Goal: Task Accomplishment & Management: Complete application form

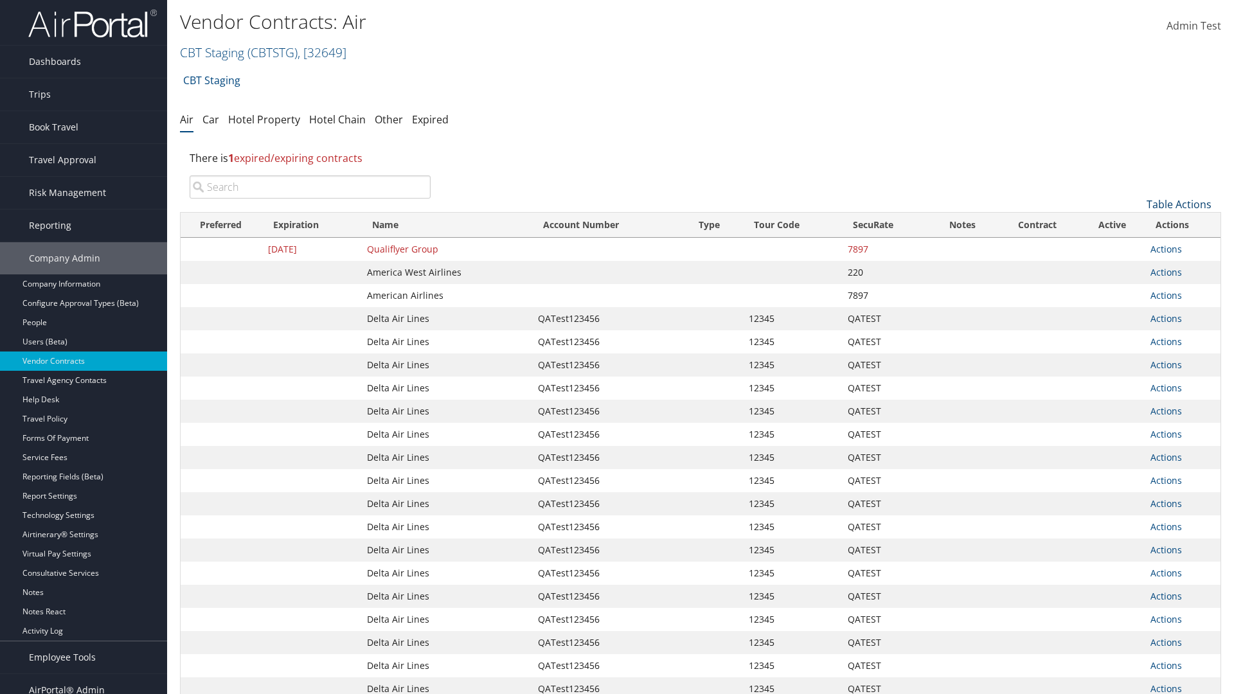
click at [1179, 204] on link "Table Actions" at bounding box center [1179, 204] width 65 height 14
click at [1136, 224] on link "Create New Contract" at bounding box center [1136, 224] width 169 height 22
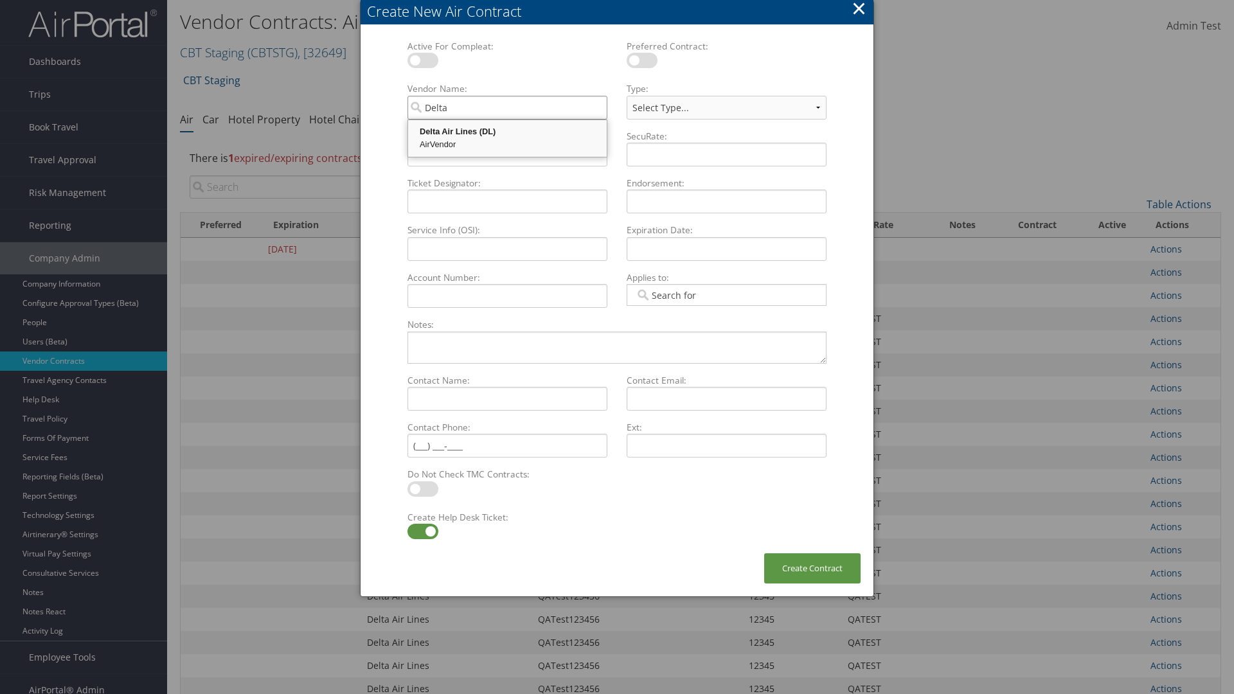
type input "Delta Air Lines"
select select "[object Object]"
type input "Delta Air Lines"
type input "QATest123456"
type input "12345"
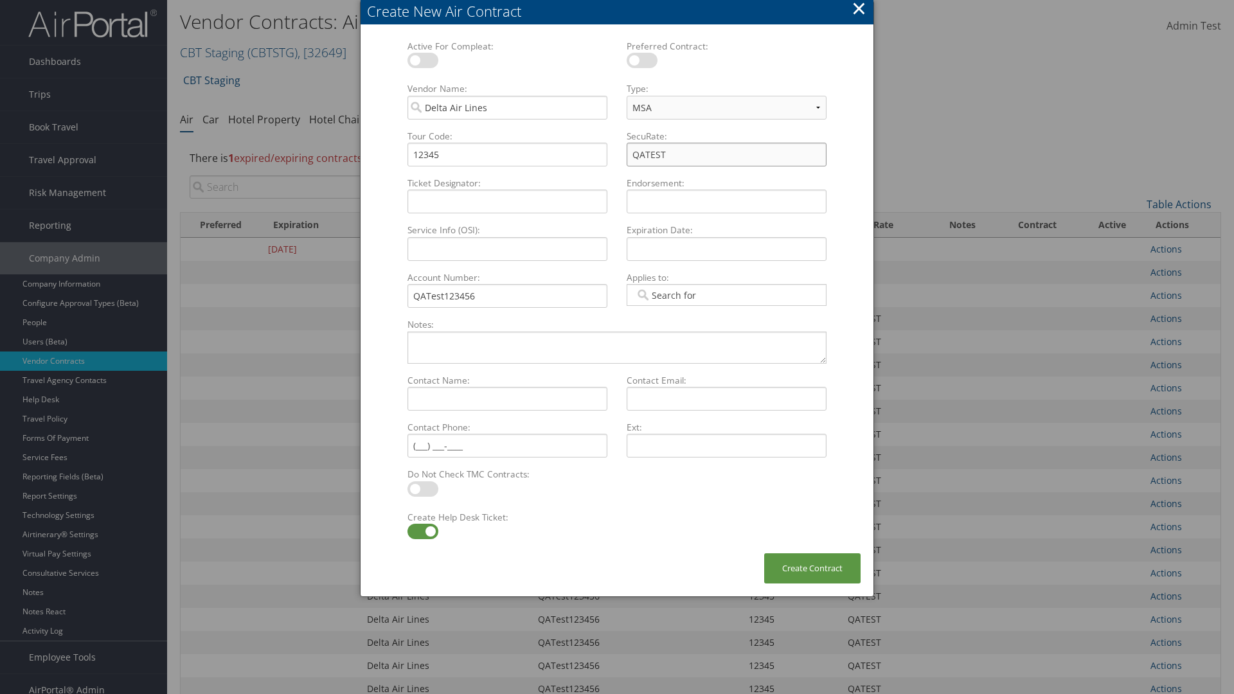
type input "QATEST"
click at [422, 532] on label at bounding box center [423, 531] width 31 height 15
click at [422, 532] on input "checkbox" at bounding box center [418, 534] width 8 height 8
checkbox input "false"
type textarea "QA Testing"
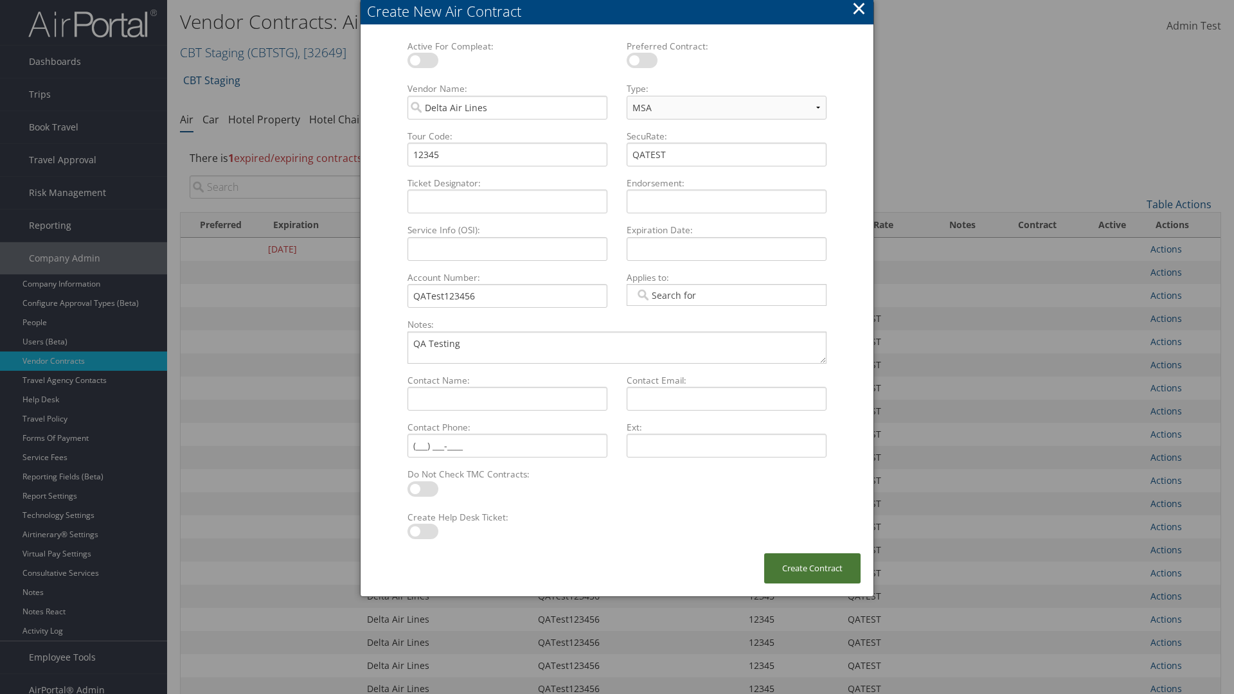
click at [813, 568] on button "Create Contract" at bounding box center [812, 569] width 96 height 30
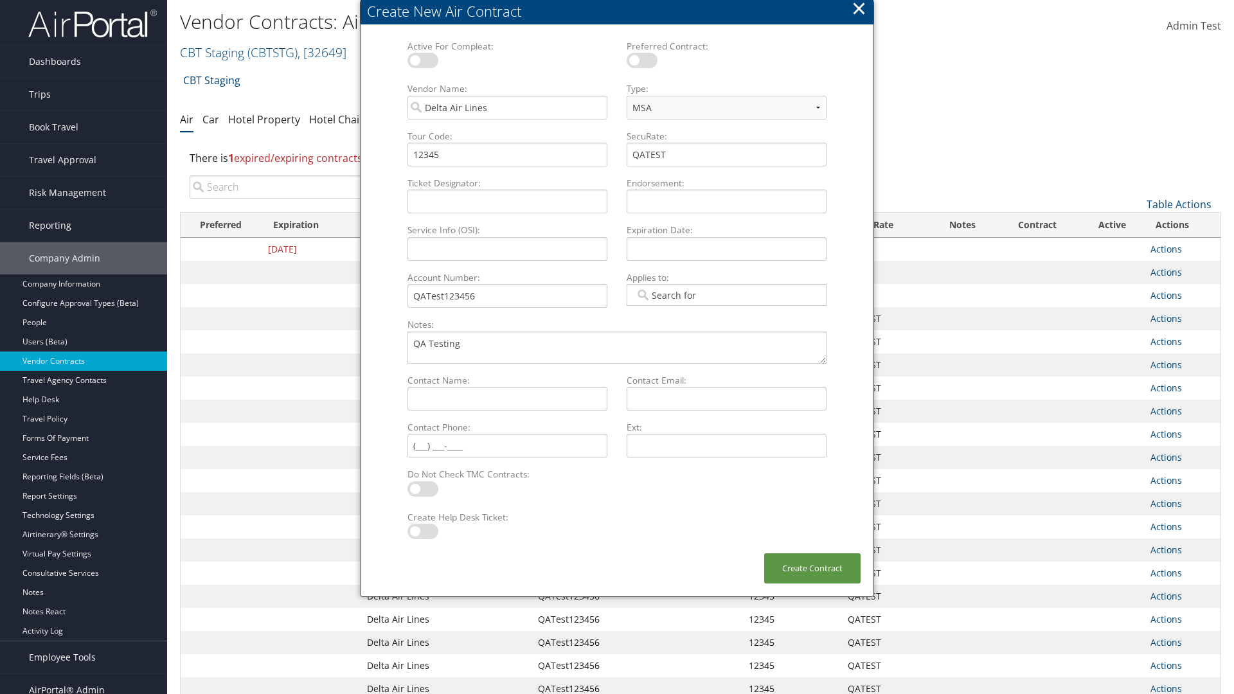
click at [310, 187] on input "search" at bounding box center [310, 187] width 241 height 23
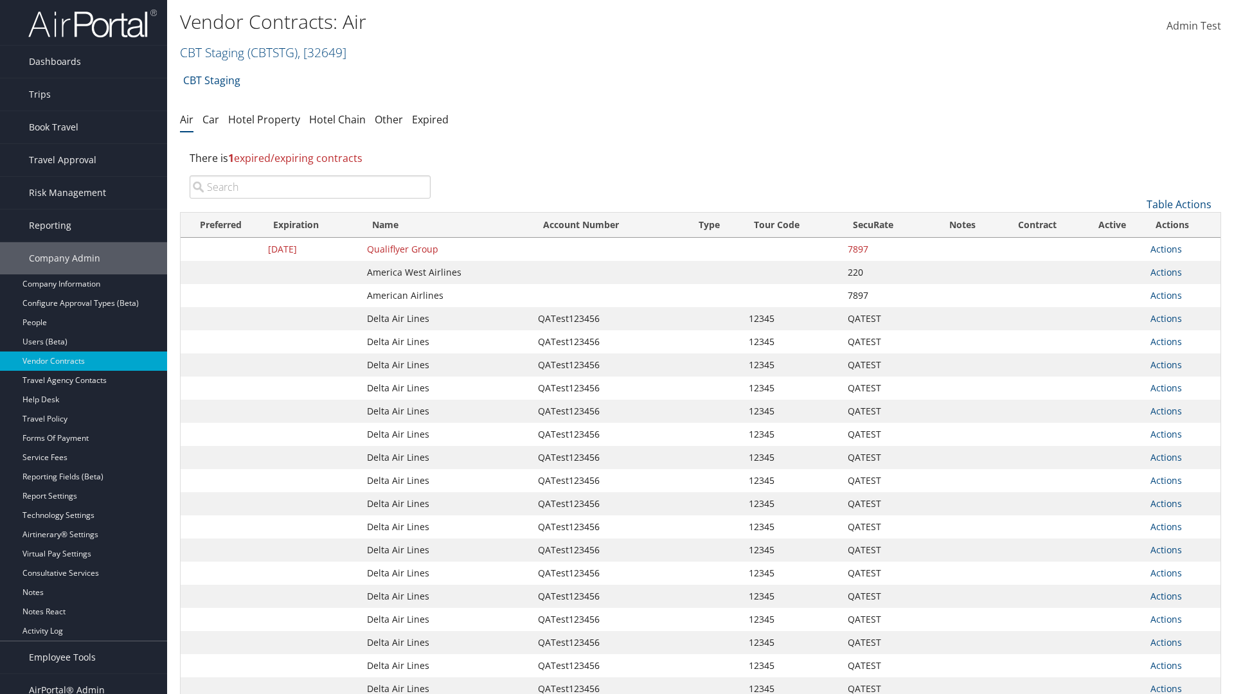
type input "QATest123456"
